Goal: Information Seeking & Learning: Learn about a topic

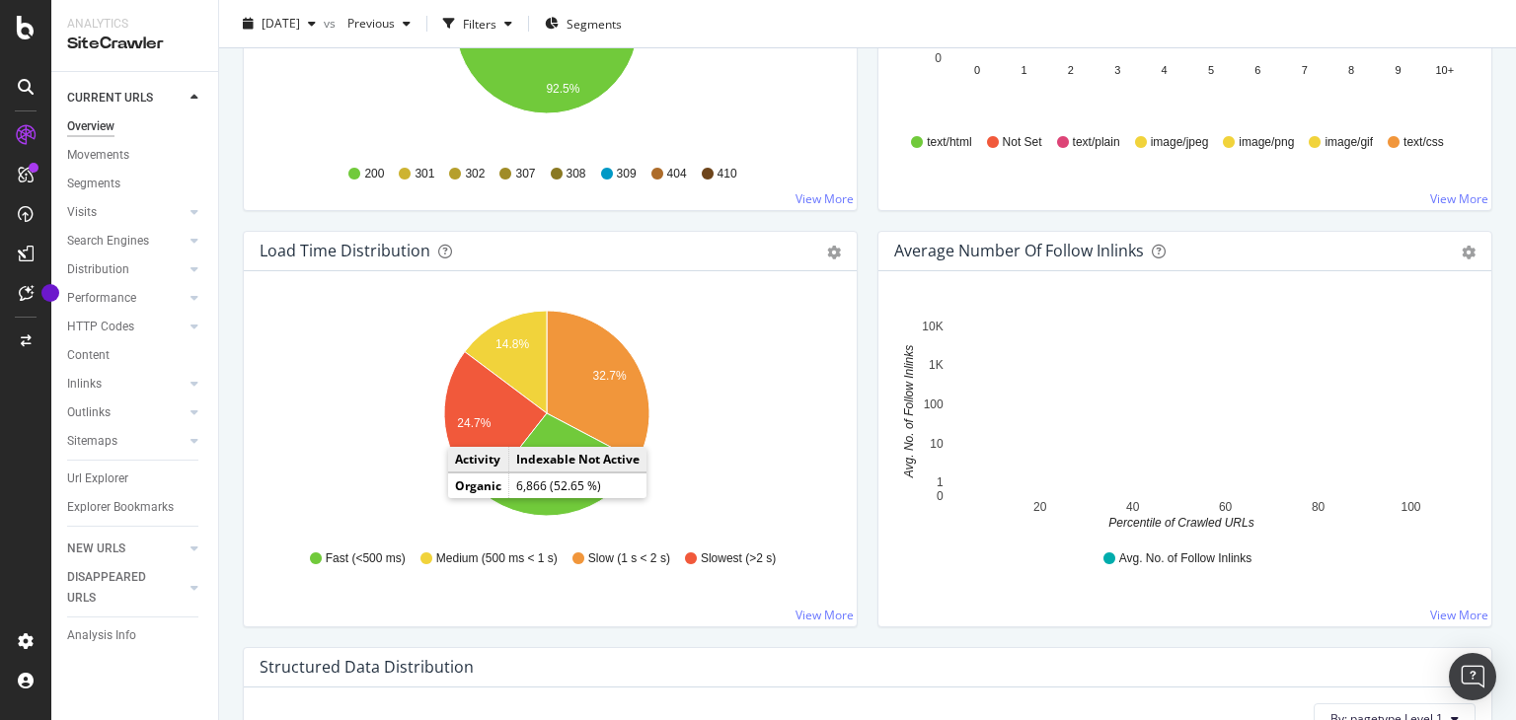
scroll to position [1315, 0]
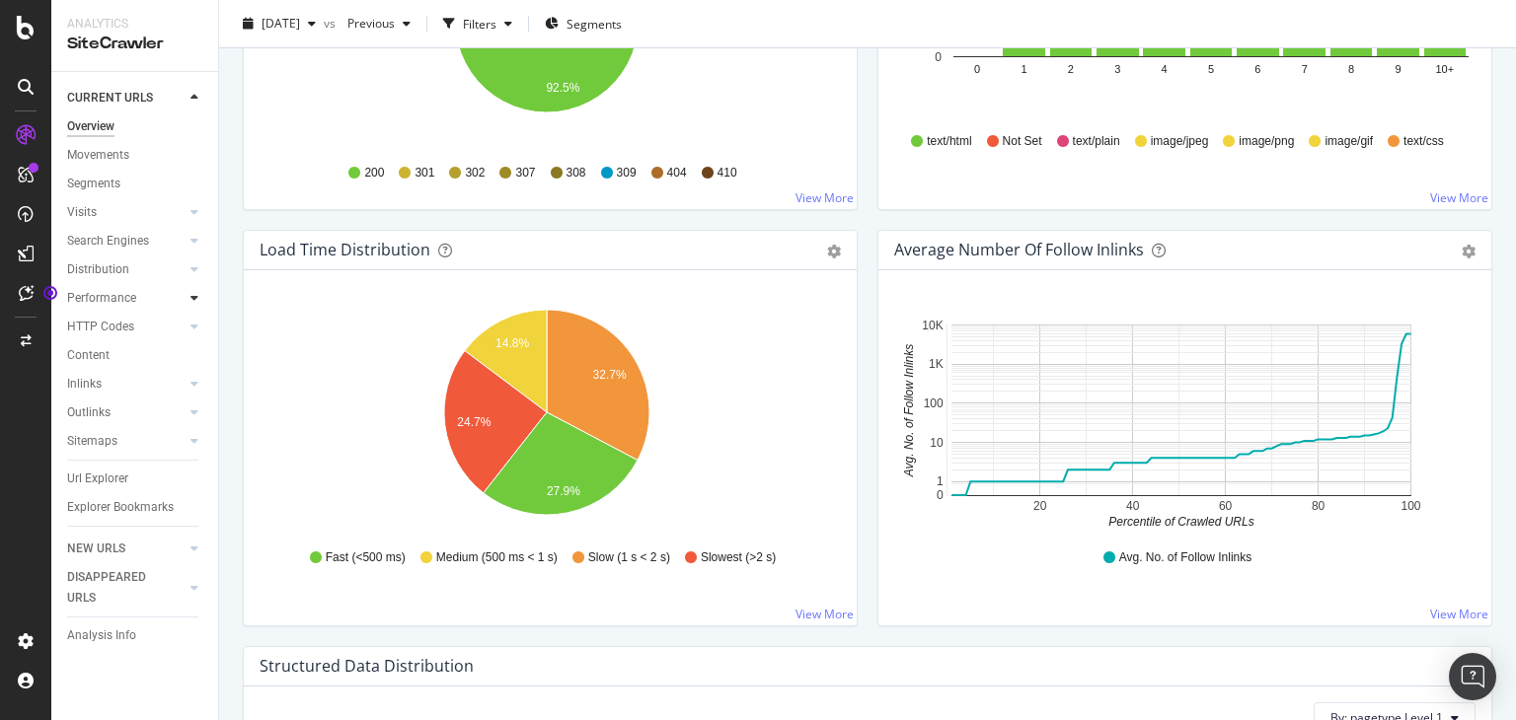
click at [193, 297] on icon at bounding box center [194, 298] width 8 height 12
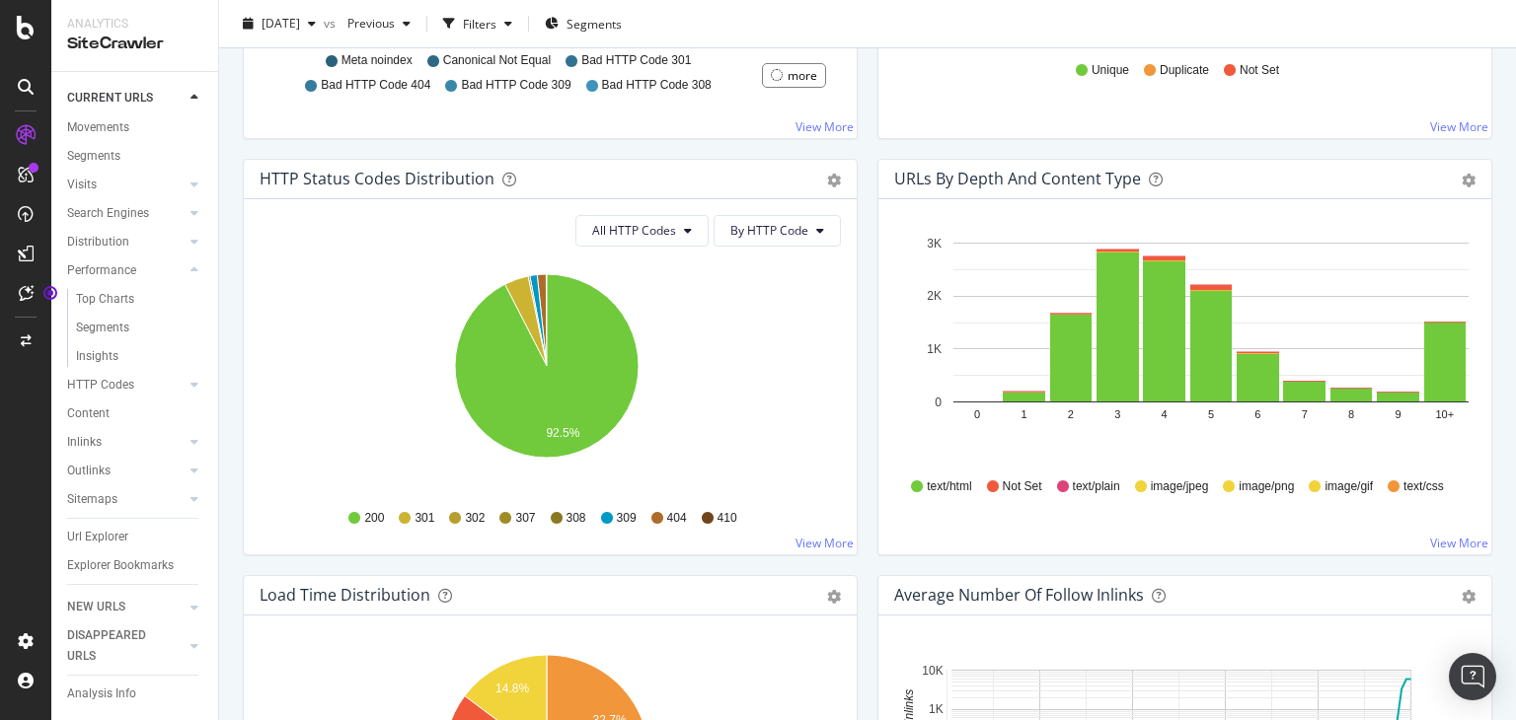
scroll to position [970, 0]
click at [98, 232] on div "Distribution" at bounding box center [98, 242] width 62 height 21
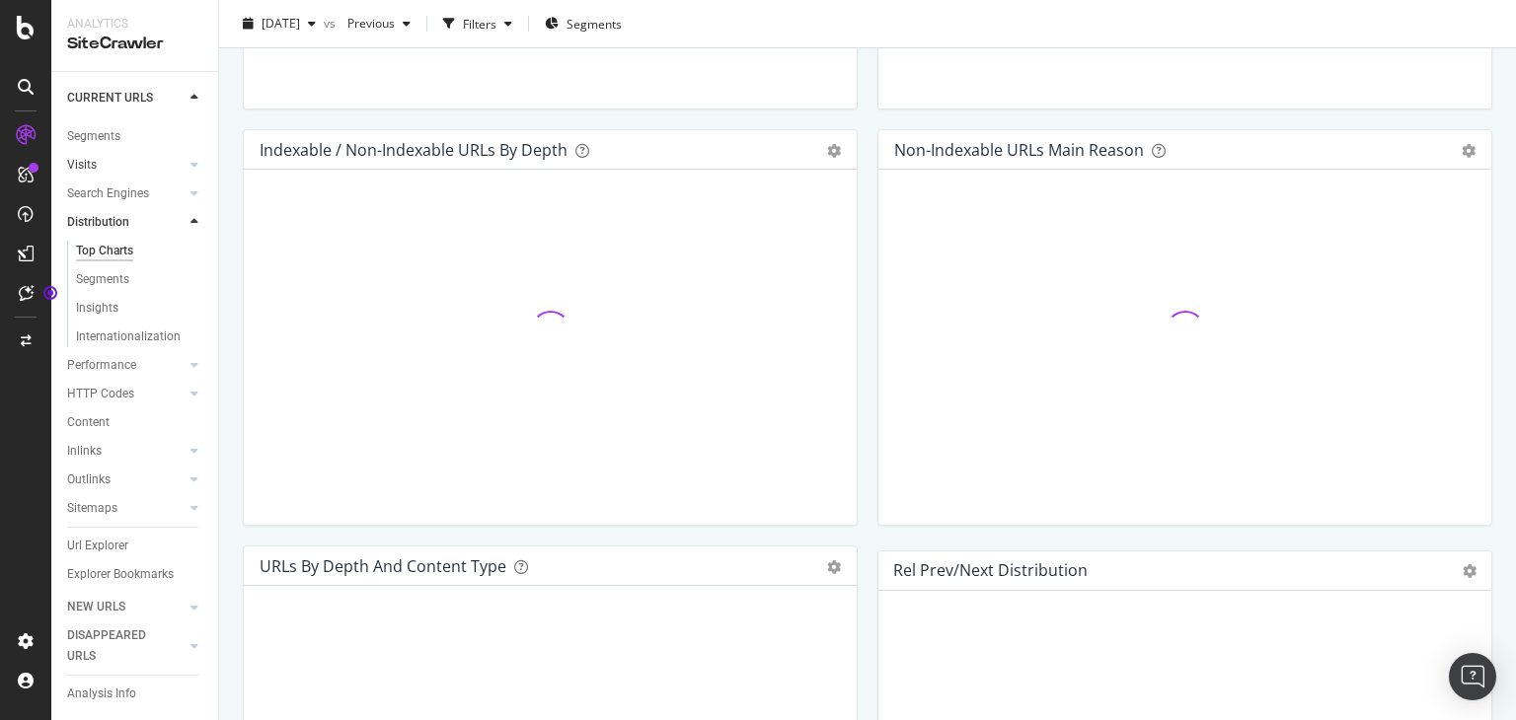
scroll to position [970, 0]
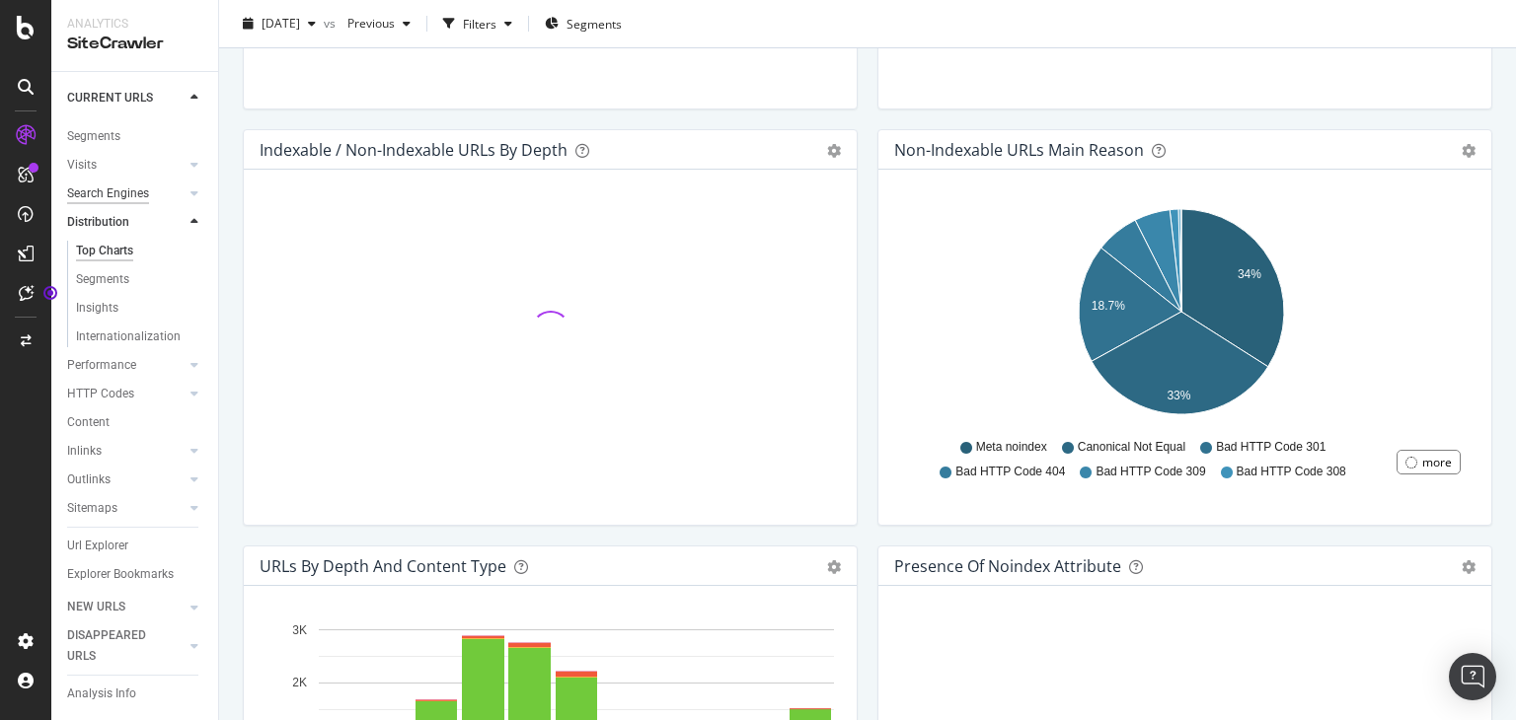
click at [124, 196] on div "Search Engines" at bounding box center [108, 194] width 82 height 21
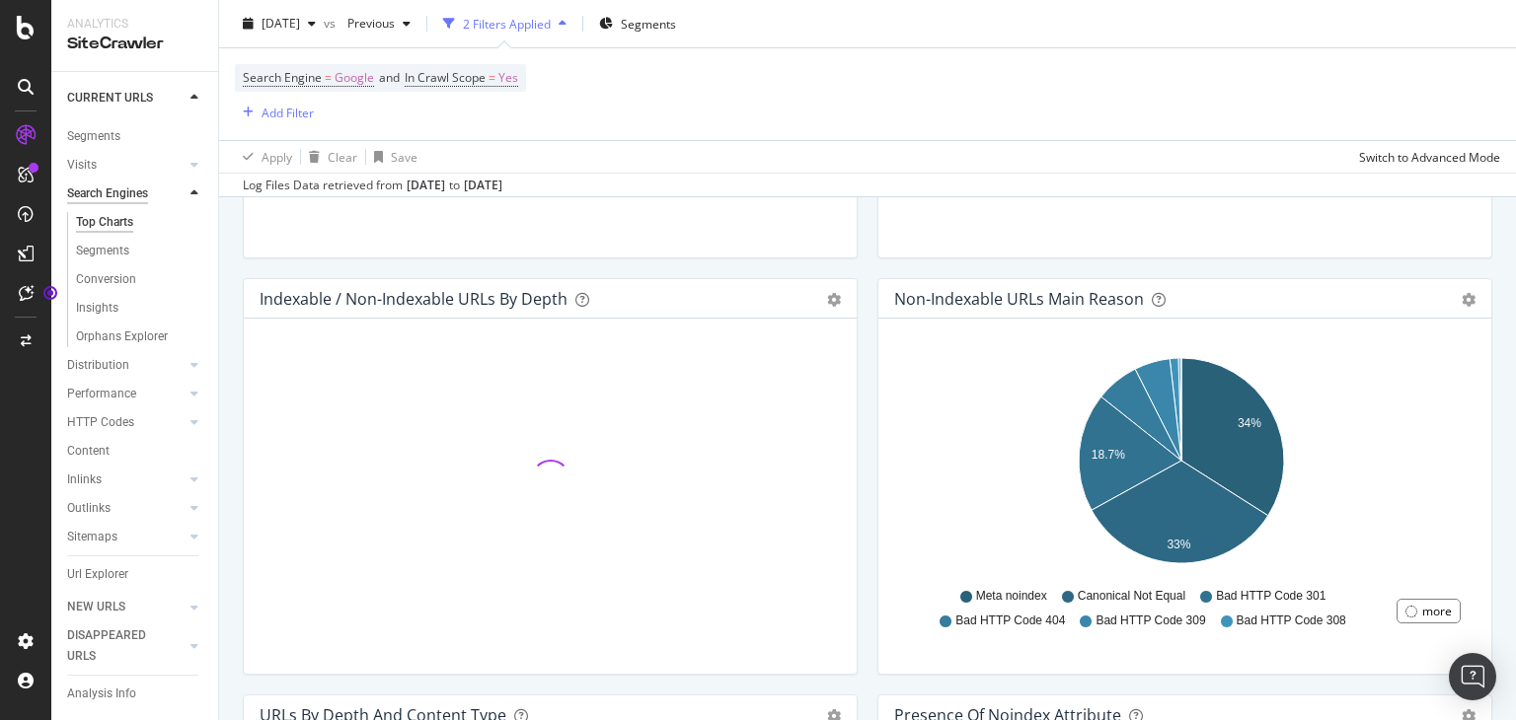
scroll to position [1118, 0]
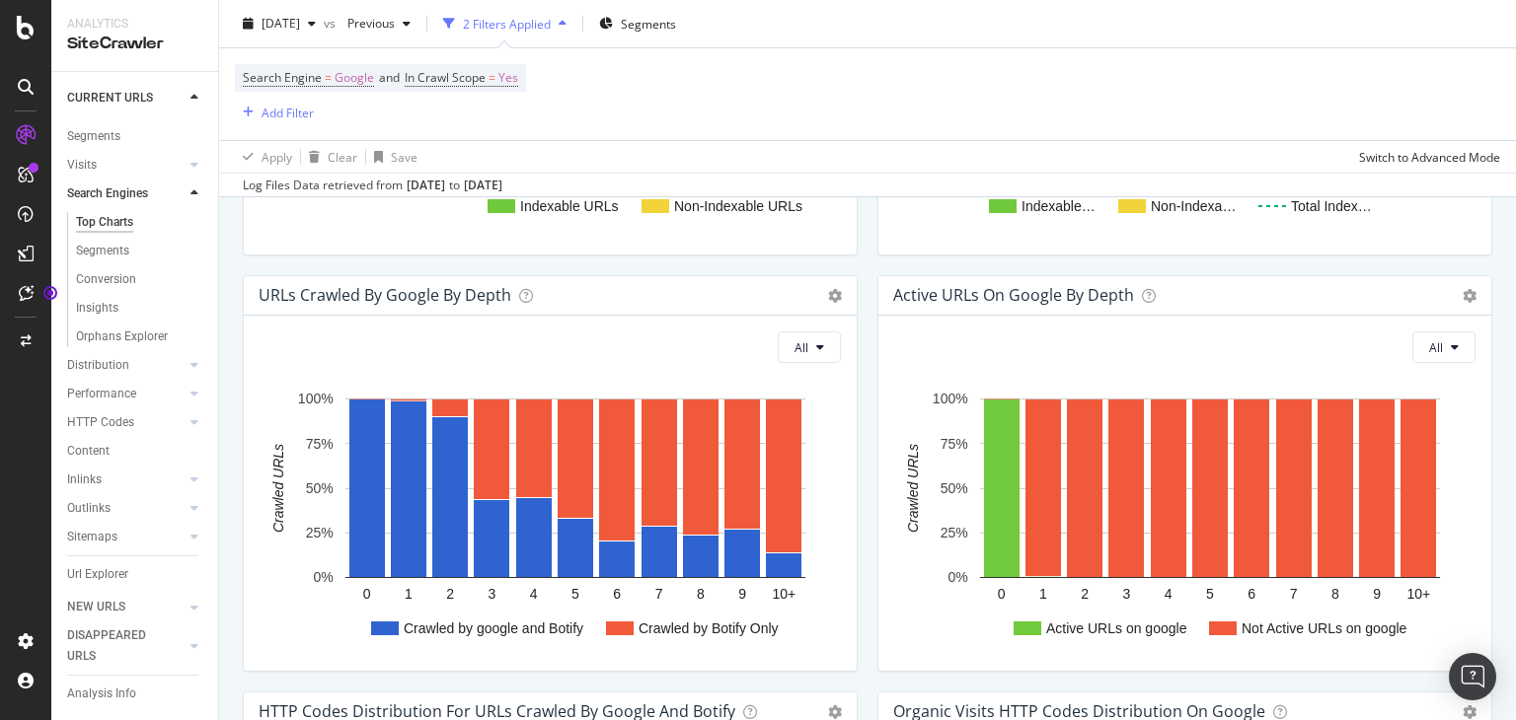
click at [551, 29] on div "2 Filters Applied" at bounding box center [507, 23] width 88 height 17
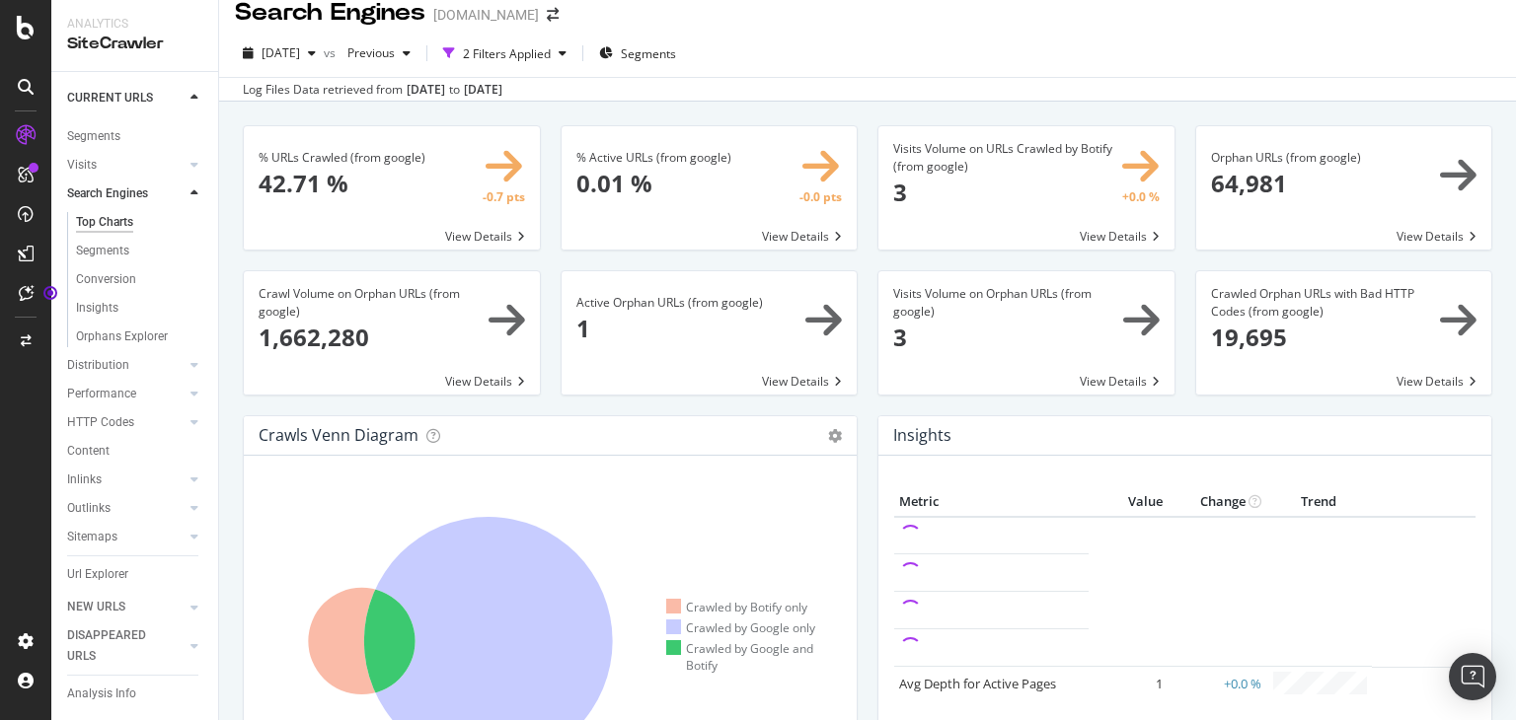
scroll to position [0, 0]
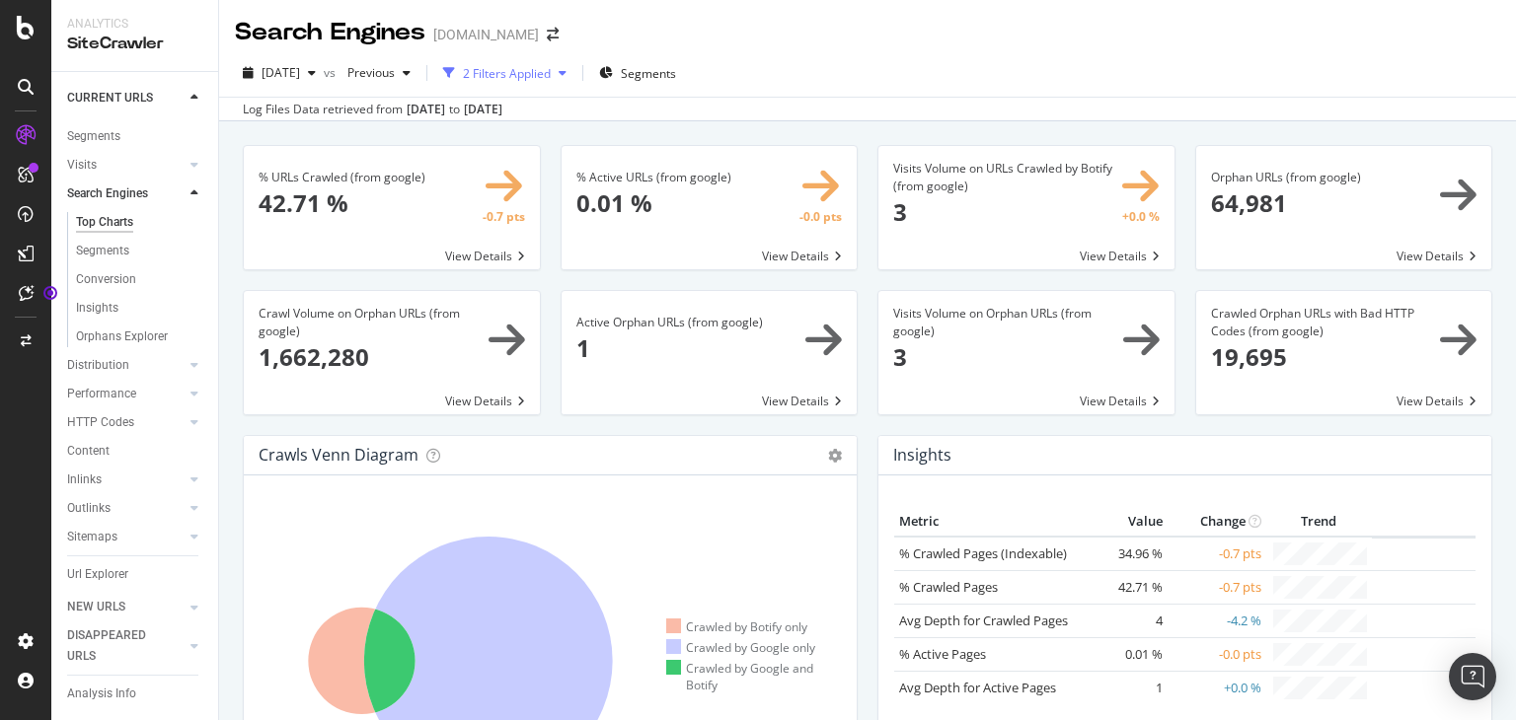
click at [574, 68] on div "button" at bounding box center [563, 73] width 24 height 12
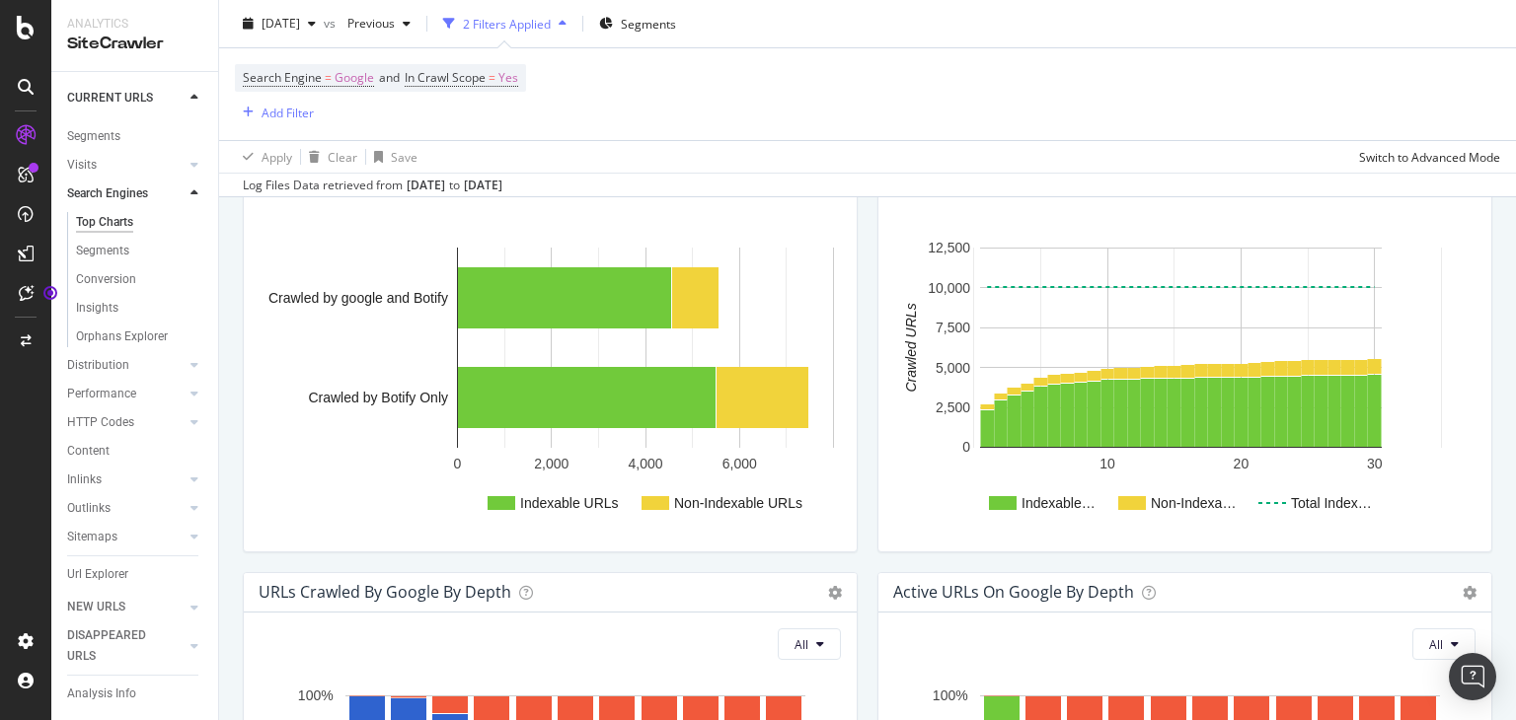
scroll to position [876, 0]
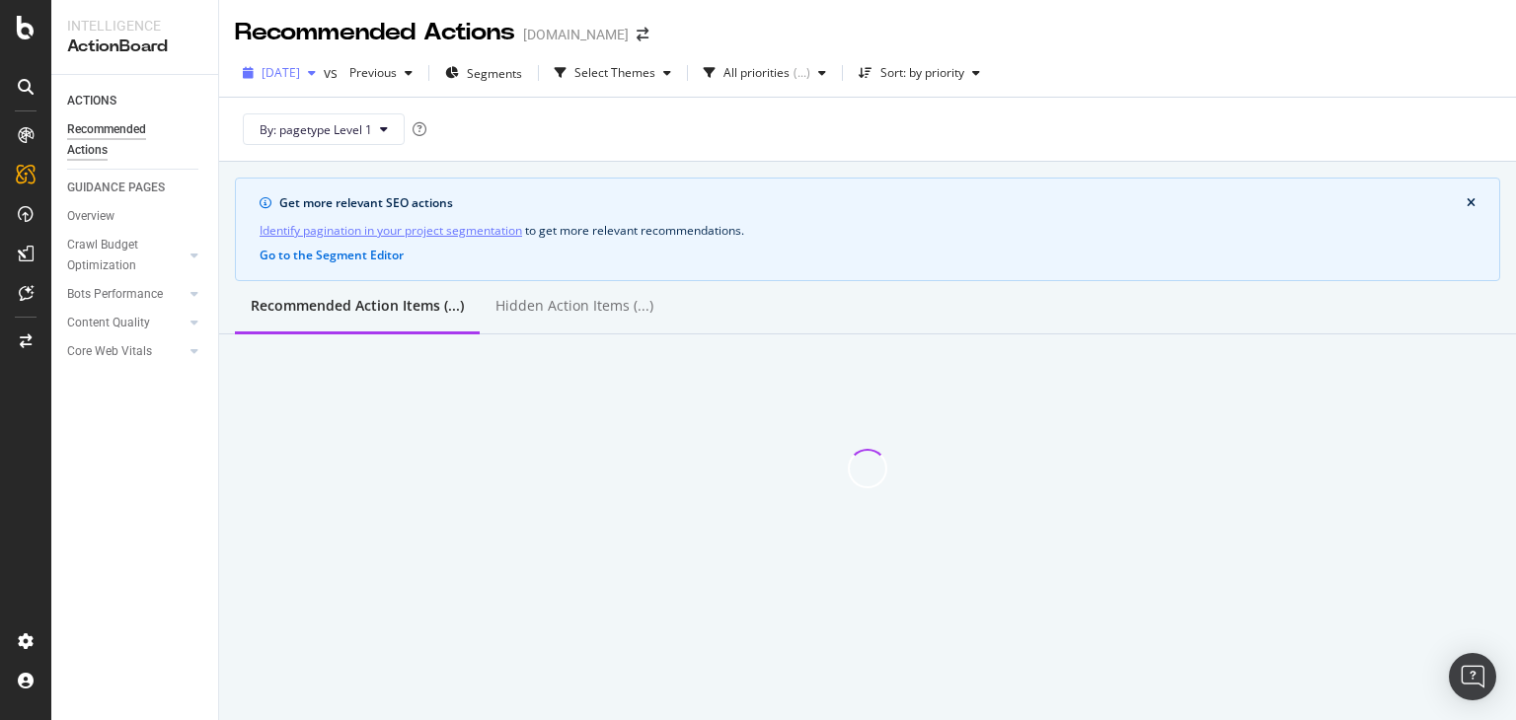
click at [324, 76] on div "button" at bounding box center [312, 73] width 24 height 12
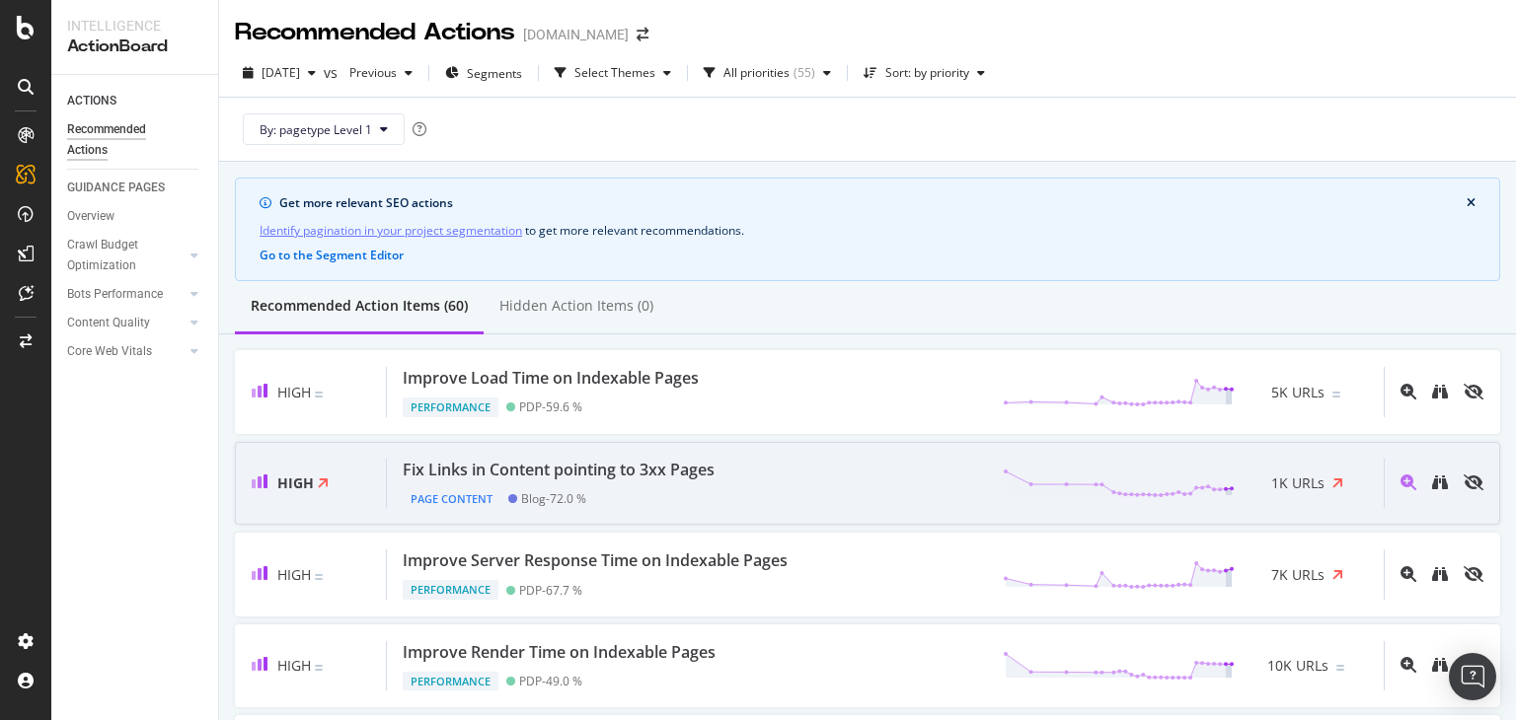
click at [564, 471] on div "Fix Links in Content pointing to 3xx Pages" at bounding box center [559, 470] width 312 height 23
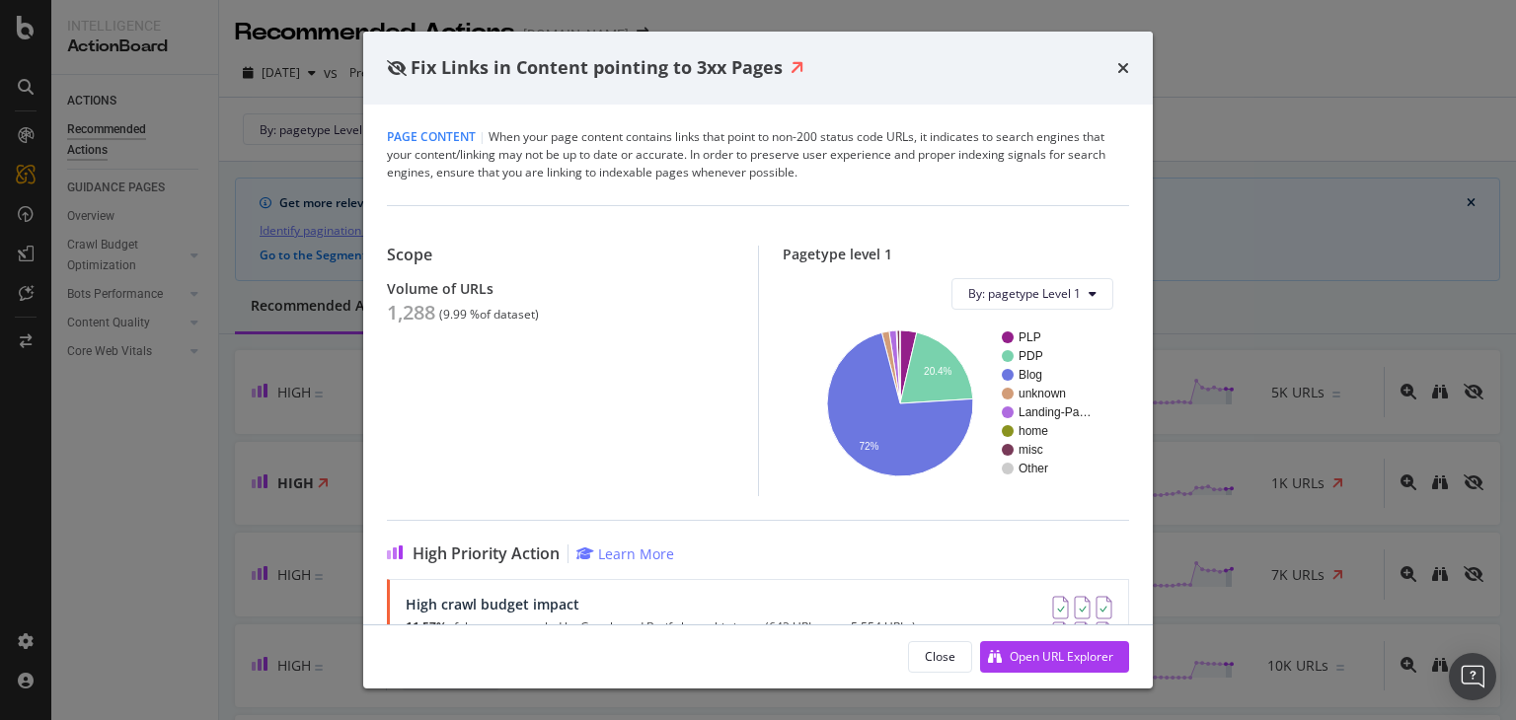
scroll to position [59, 0]
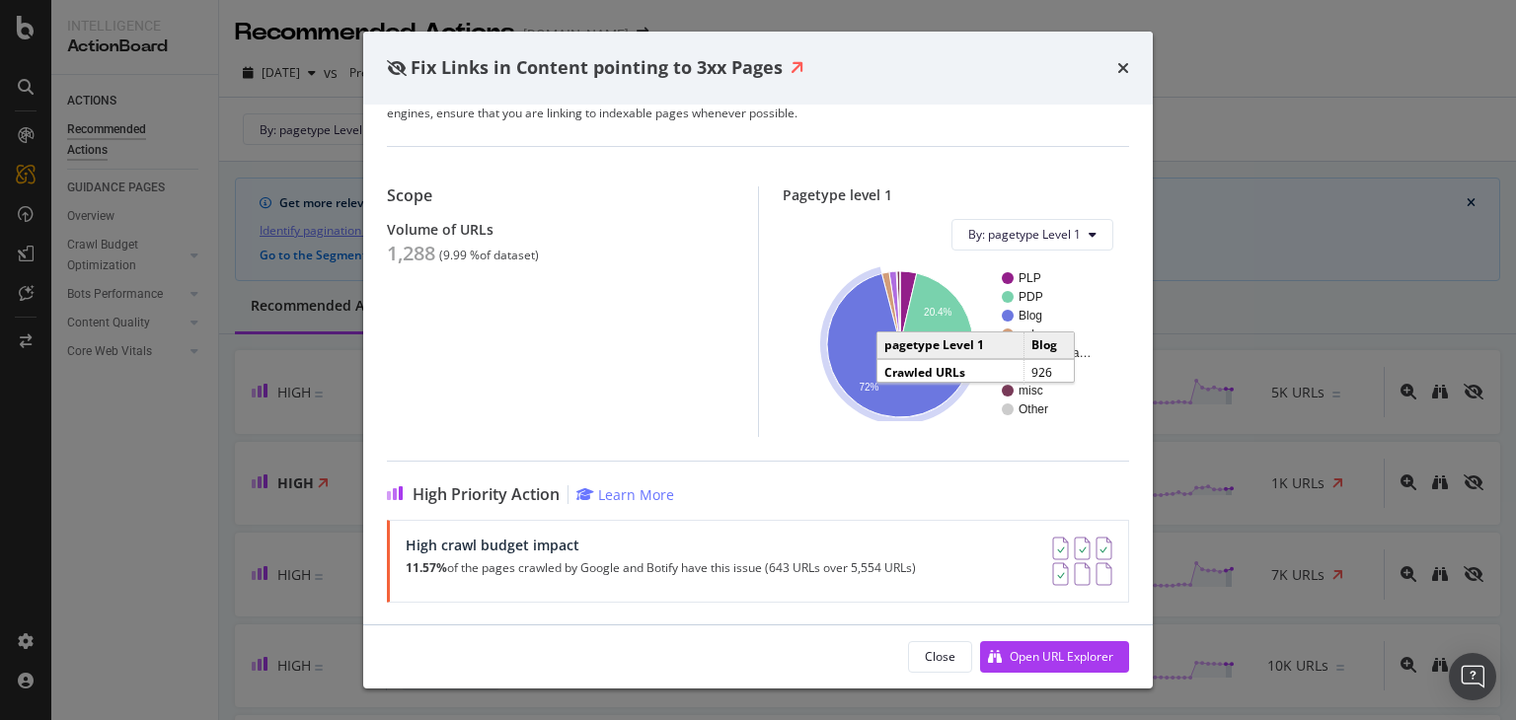
click at [912, 396] on icon "A chart." at bounding box center [900, 345] width 146 height 144
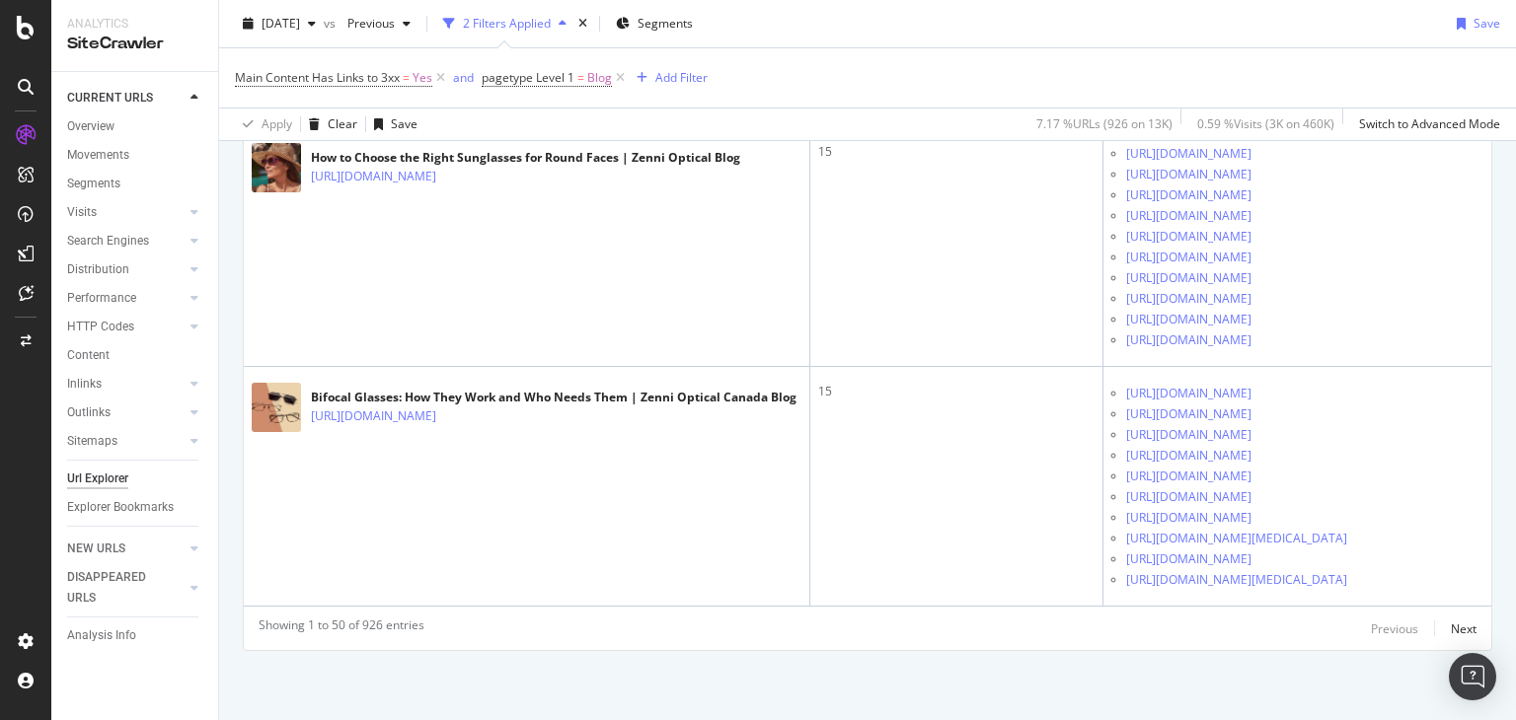
scroll to position [12139, 0]
